Goal: Check status: Check status

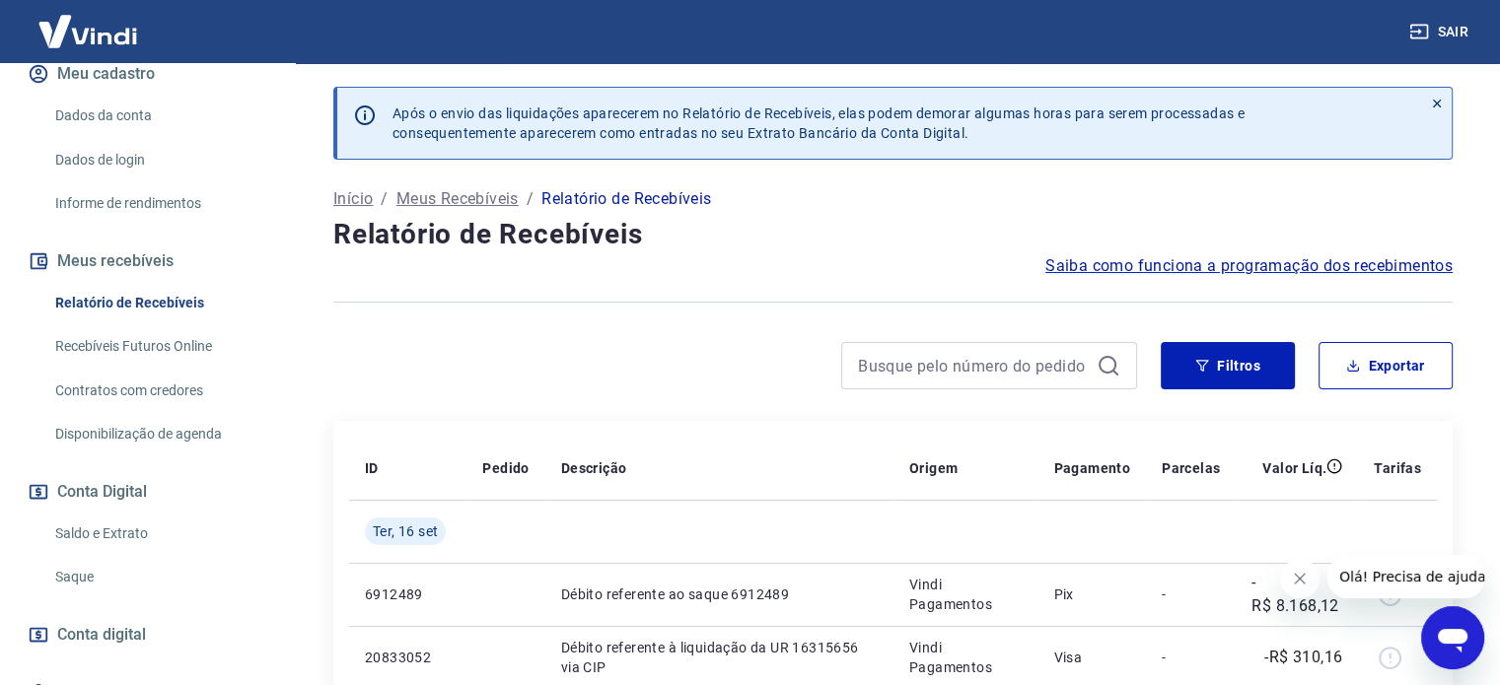
scroll to position [308, 0]
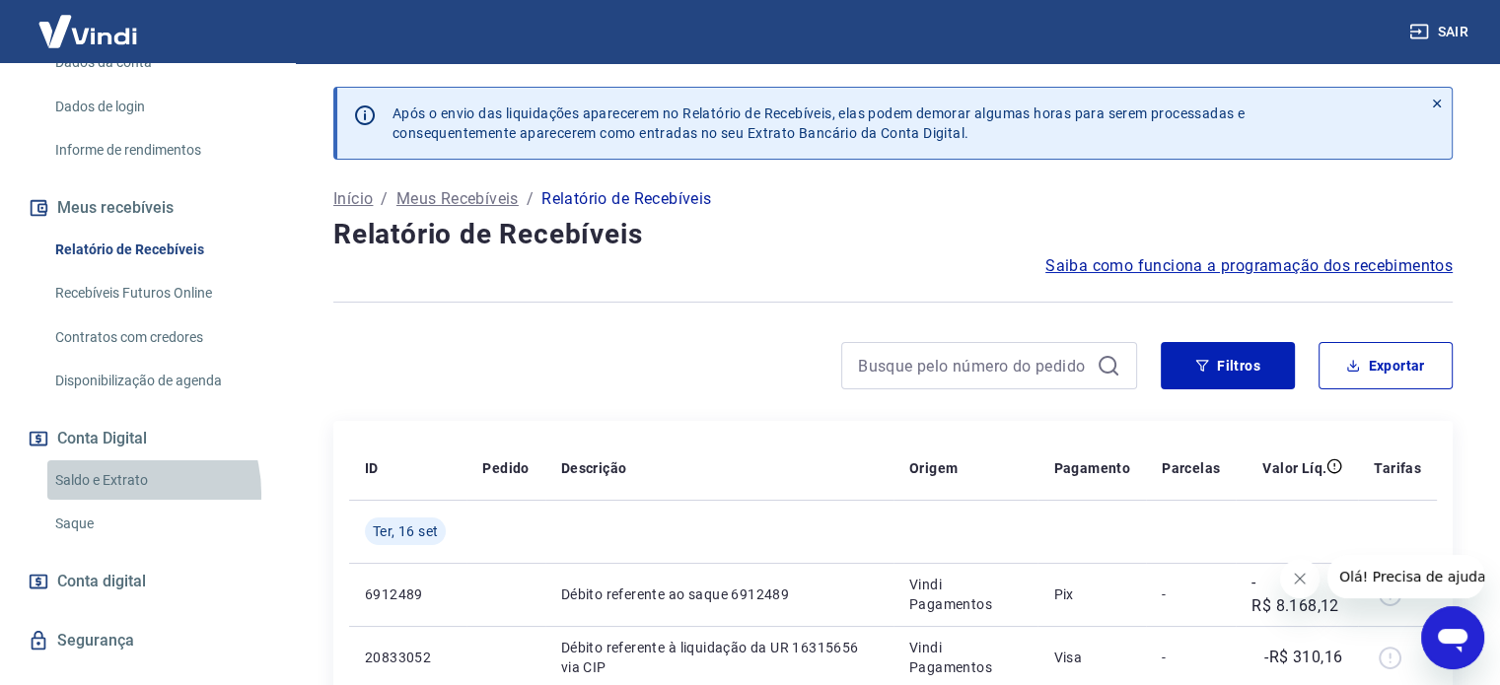
click at [116, 492] on link "Saldo e Extrato" at bounding box center [159, 481] width 224 height 40
